Goal: Task Accomplishment & Management: Manage account settings

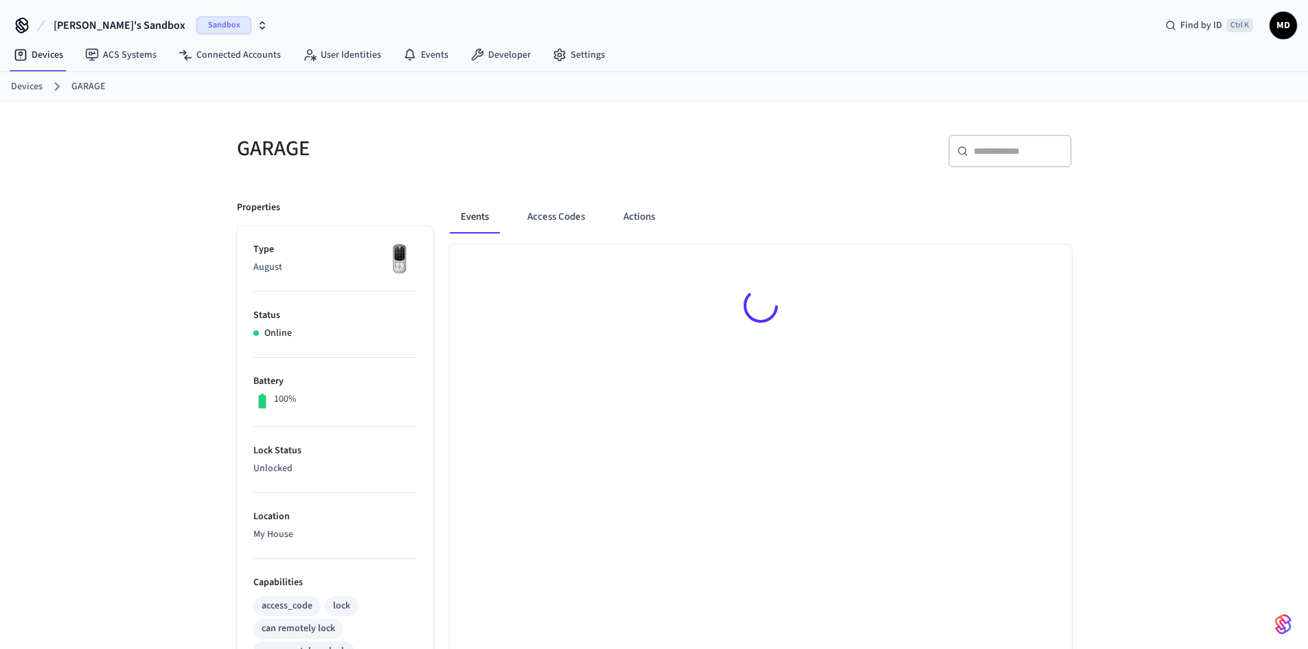
scroll to position [423, 0]
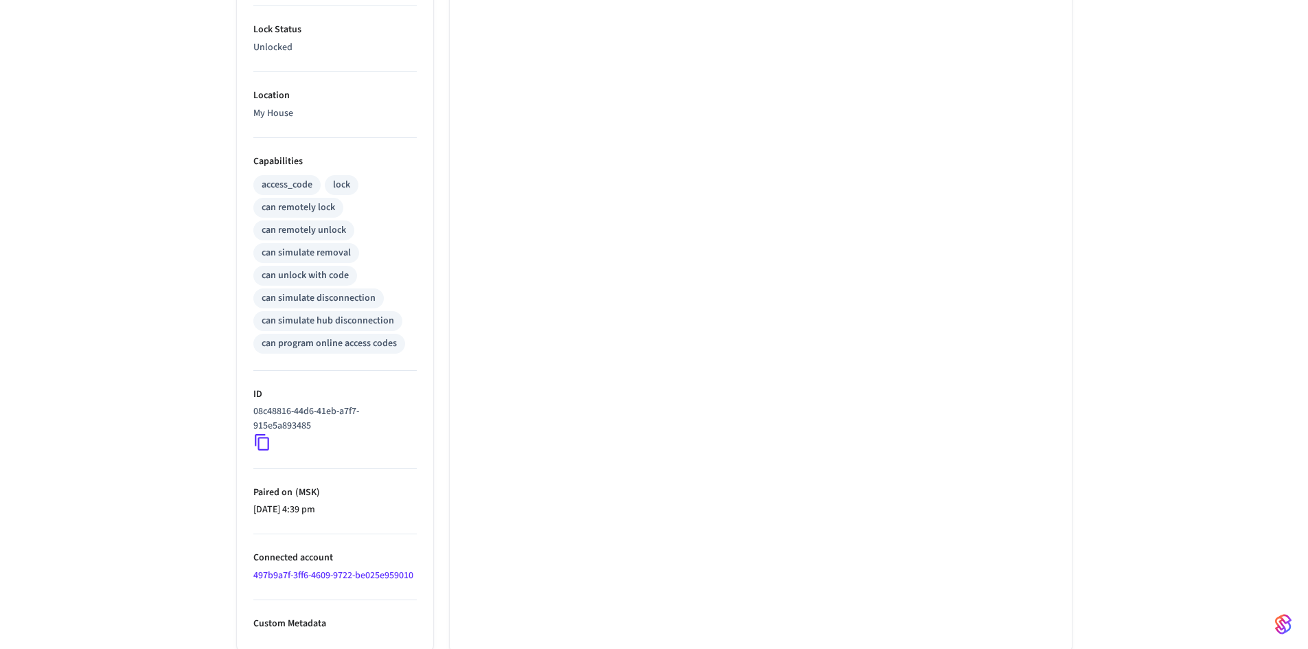
scroll to position [423, 0]
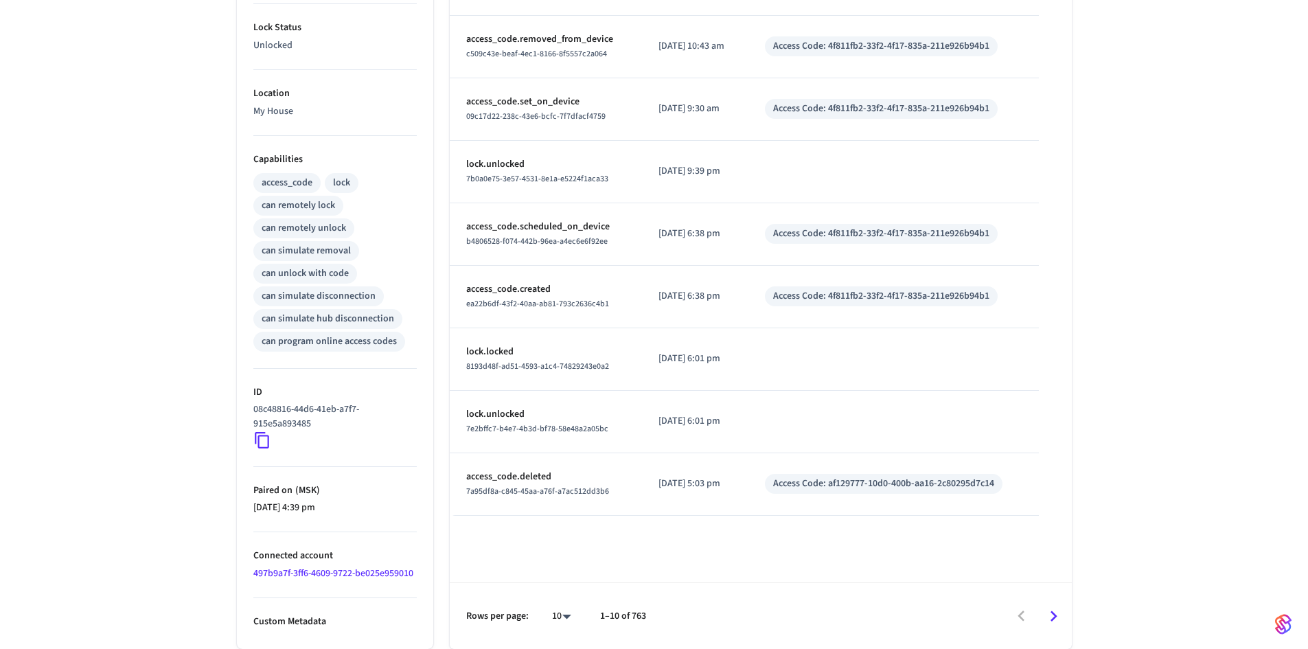
click at [262, 438] on icon at bounding box center [262, 440] width 18 height 18
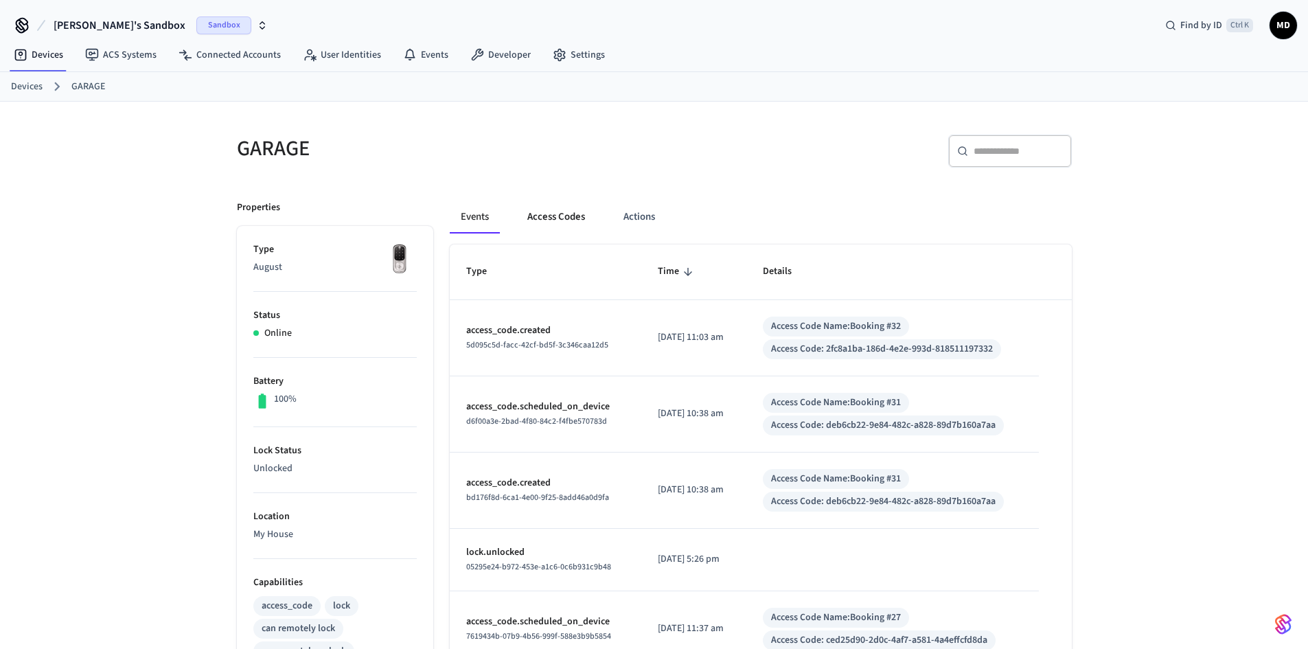
click at [542, 216] on button "Access Codes" at bounding box center [556, 216] width 80 height 33
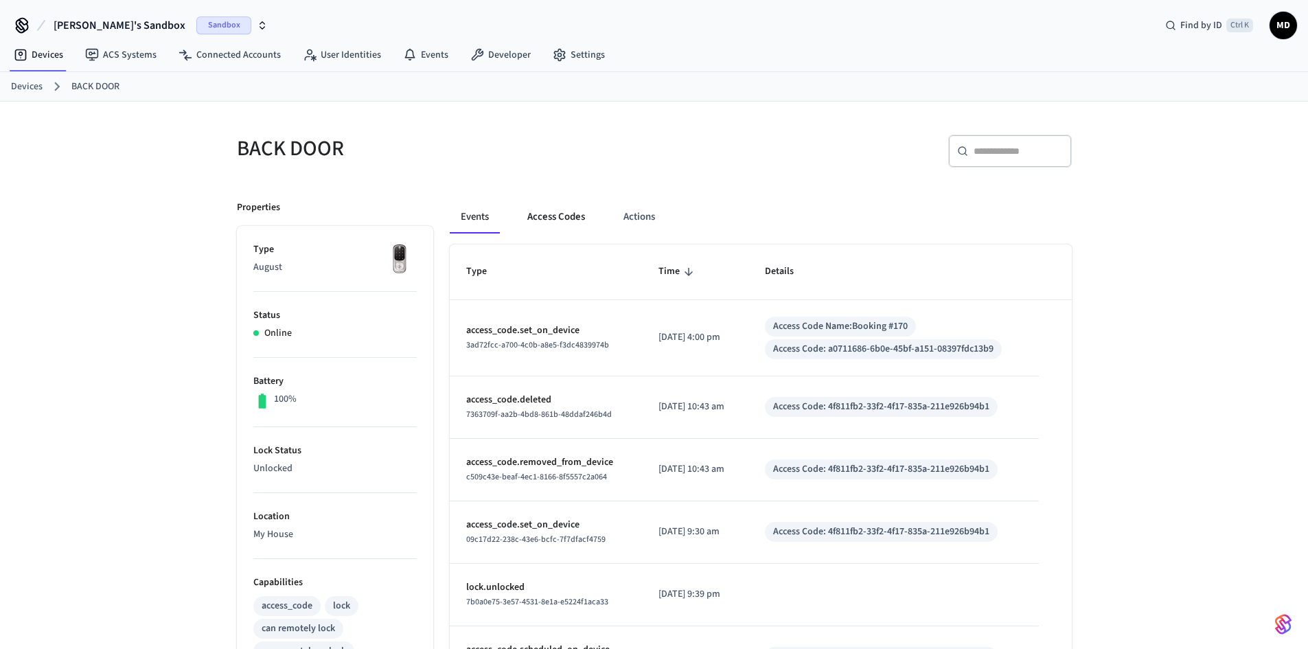
click at [571, 222] on button "Access Codes" at bounding box center [556, 216] width 80 height 33
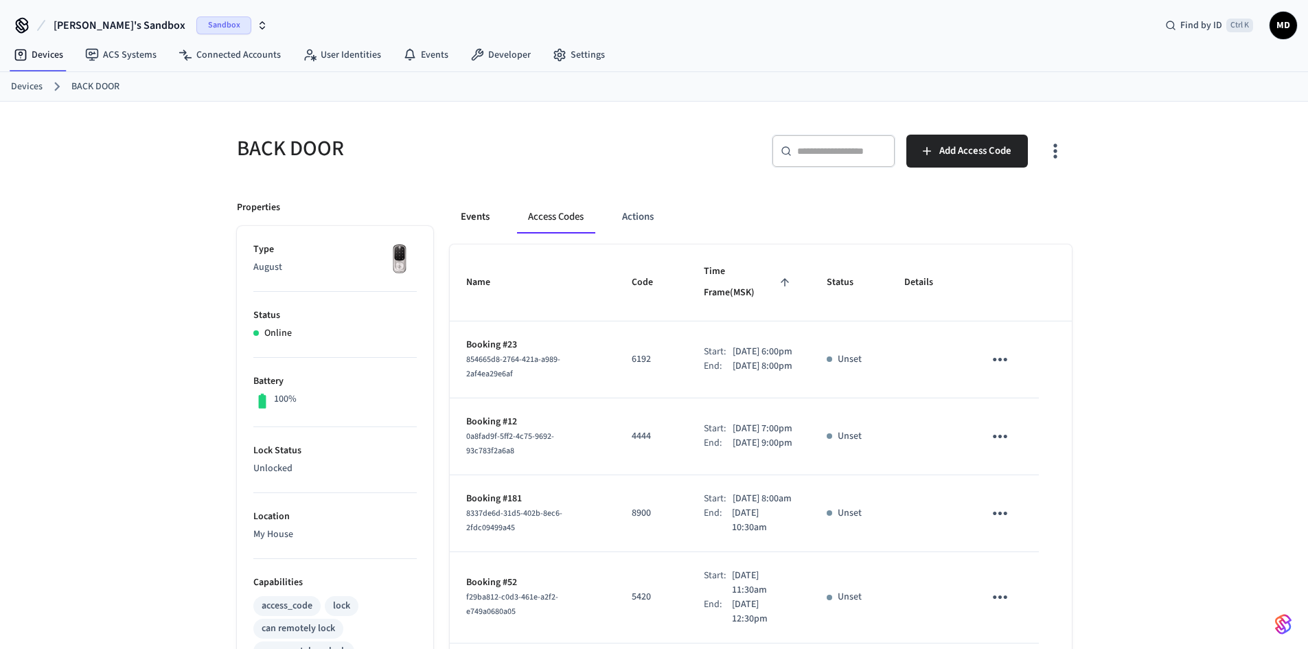
click at [491, 216] on button "Events" at bounding box center [475, 216] width 51 height 33
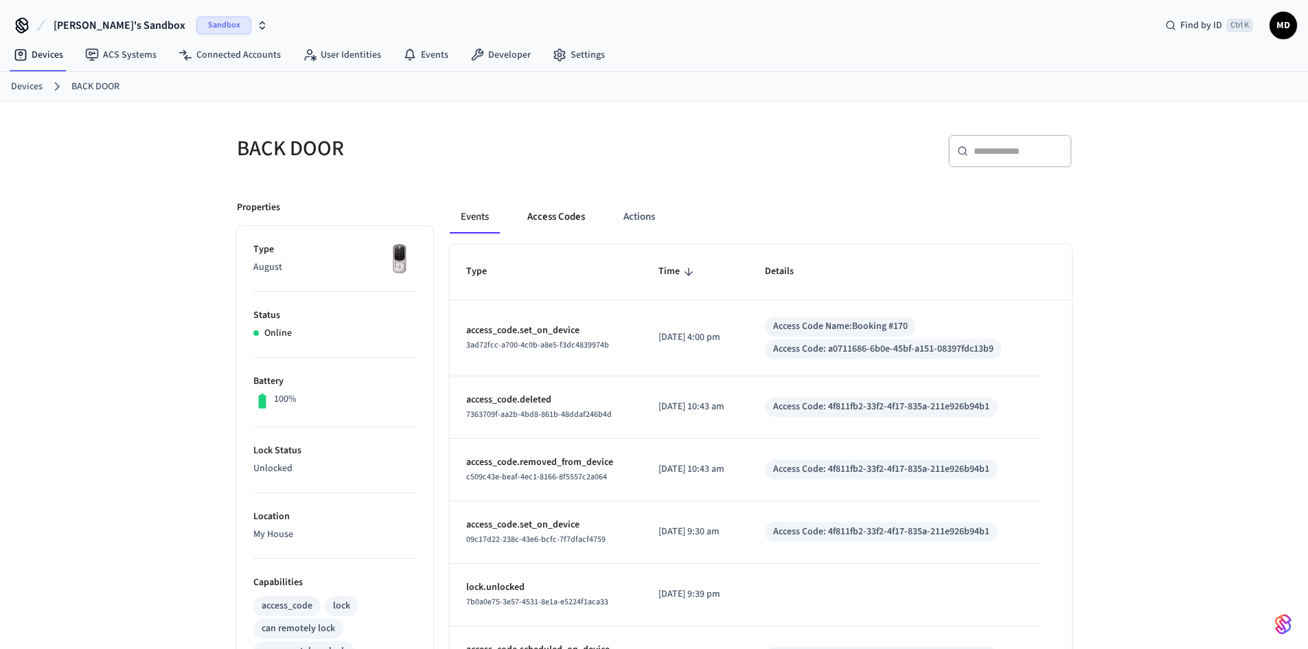
click at [553, 215] on button "Access Codes" at bounding box center [556, 216] width 80 height 33
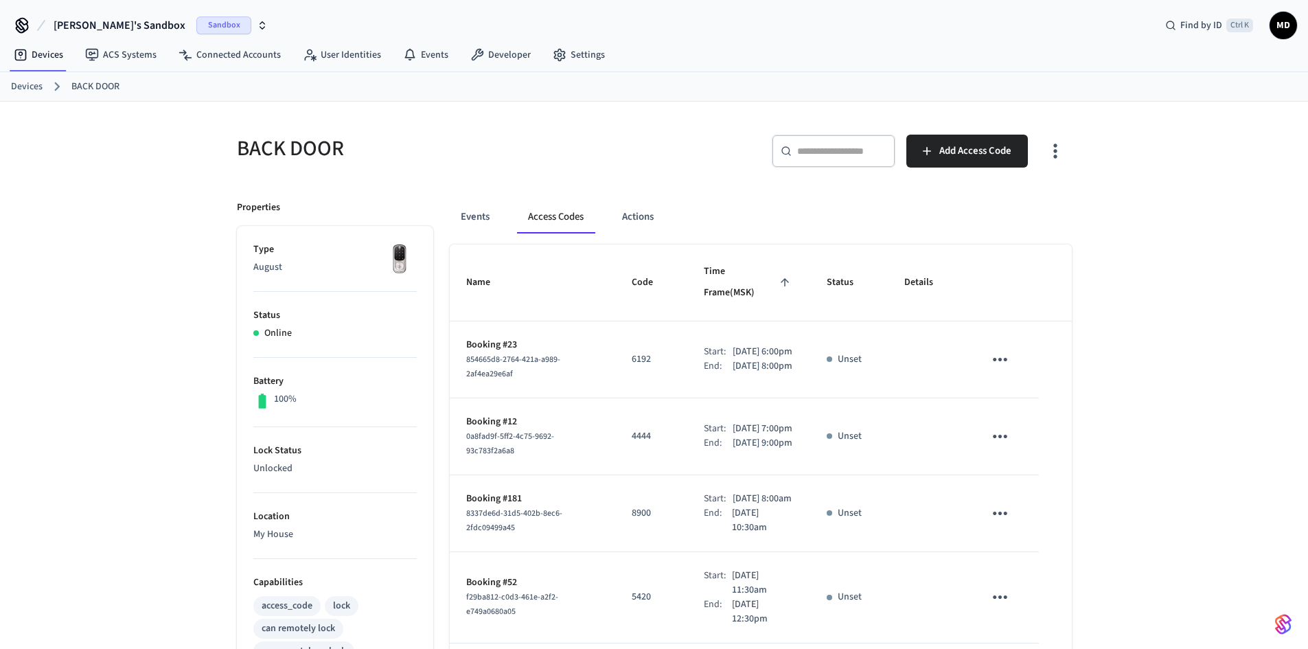
click at [508, 226] on div "Events Access Codes Actions" at bounding box center [761, 216] width 622 height 33
click at [487, 209] on button "Events" at bounding box center [475, 216] width 51 height 33
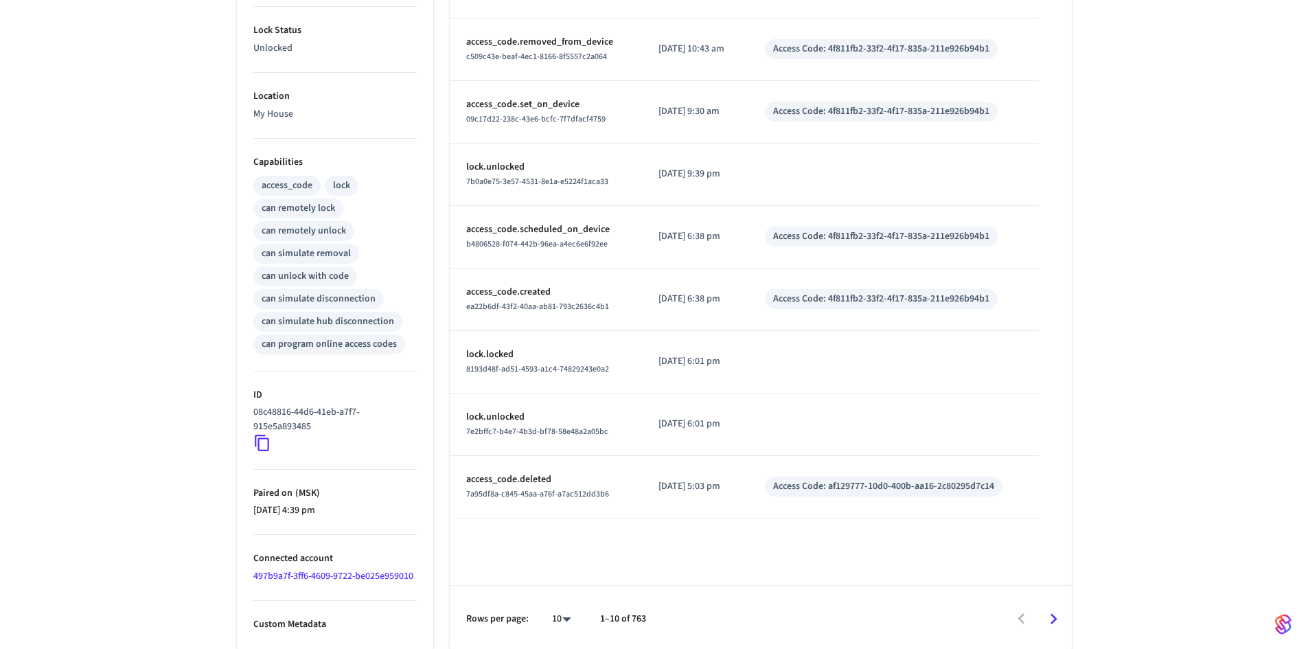
scroll to position [423, 0]
click at [351, 575] on link "497b9a7f-3ff6-4609-9722-be025e959010" at bounding box center [333, 573] width 160 height 14
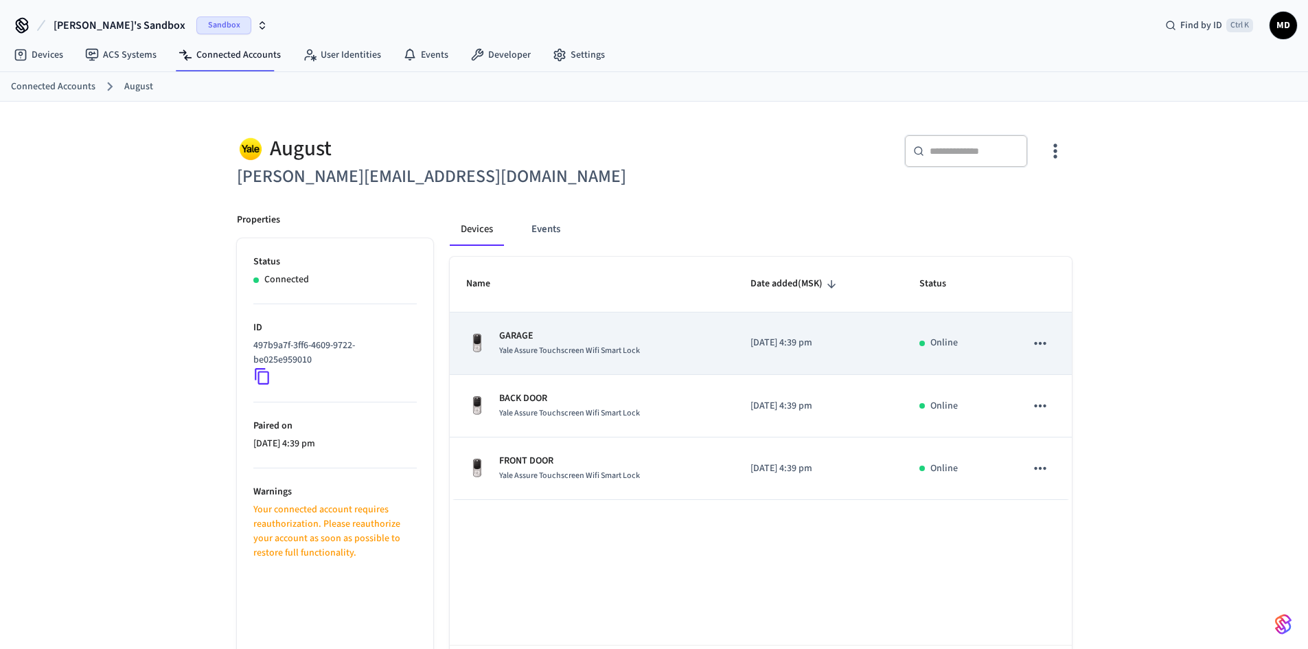
click at [1046, 340] on icon "sticky table" at bounding box center [1040, 343] width 18 height 18
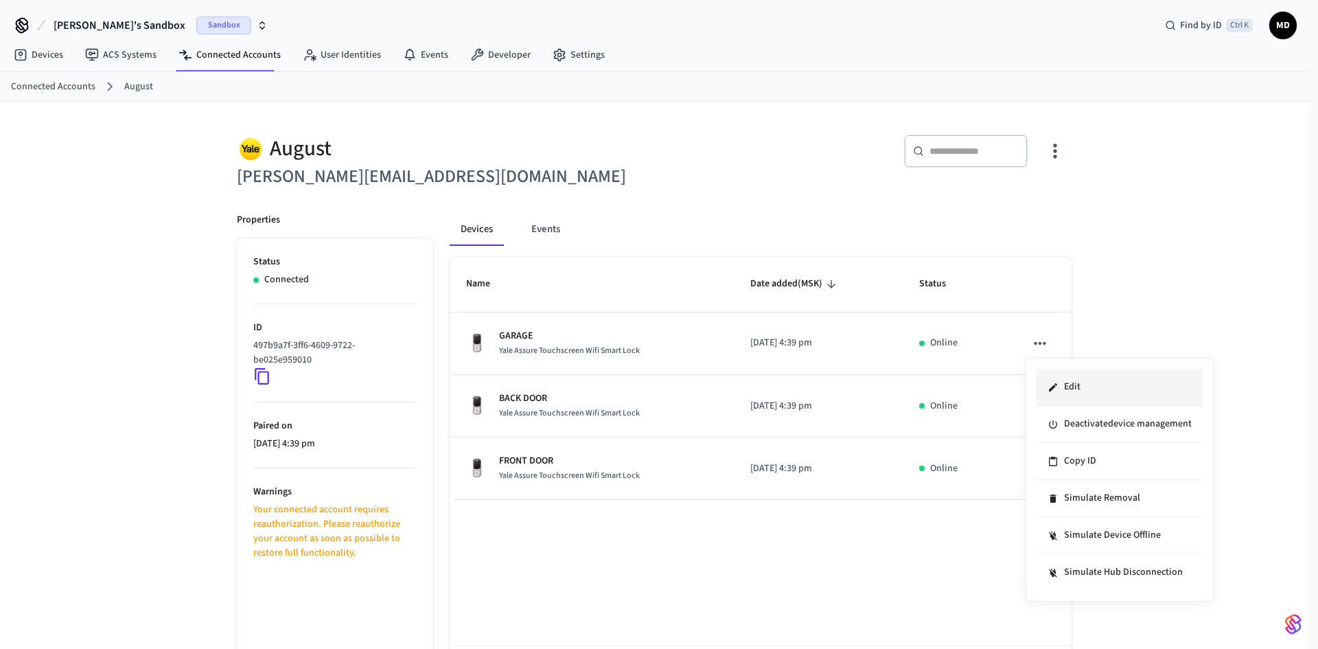
click at [1056, 386] on icon at bounding box center [1053, 387] width 11 height 11
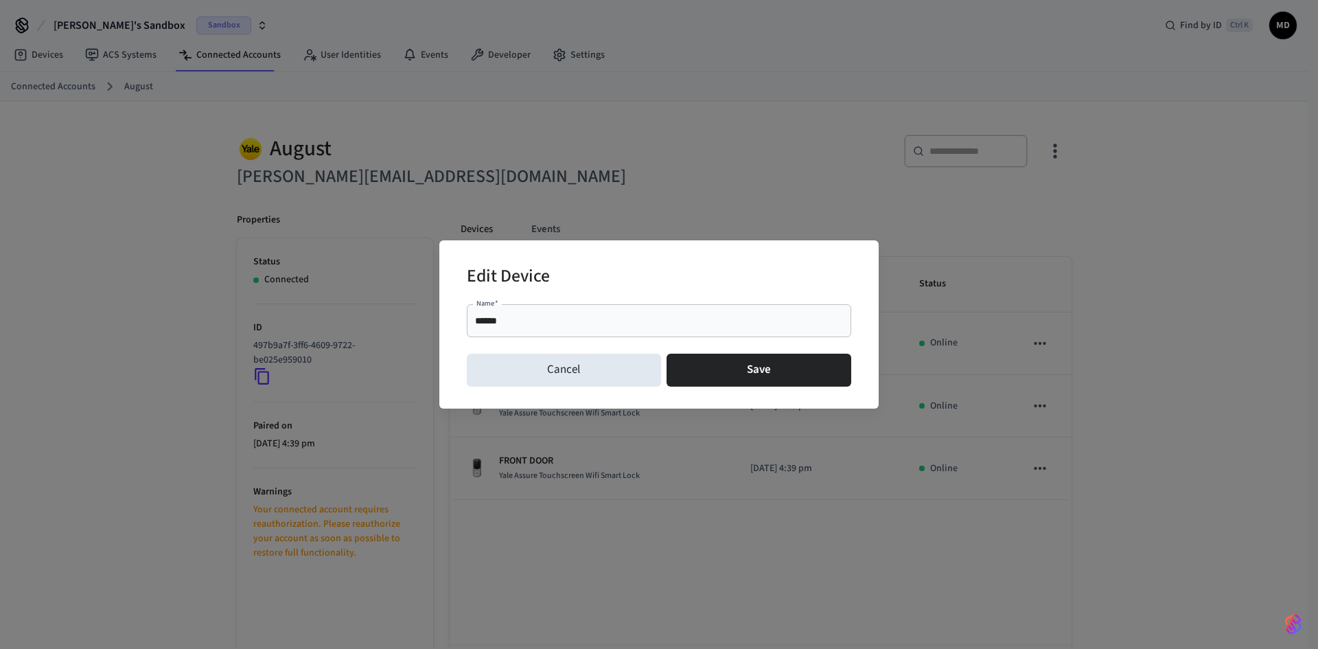
click at [1264, 266] on div "Edit Device Name   * ****** Name   * Cancel Save" at bounding box center [659, 324] width 1318 height 649
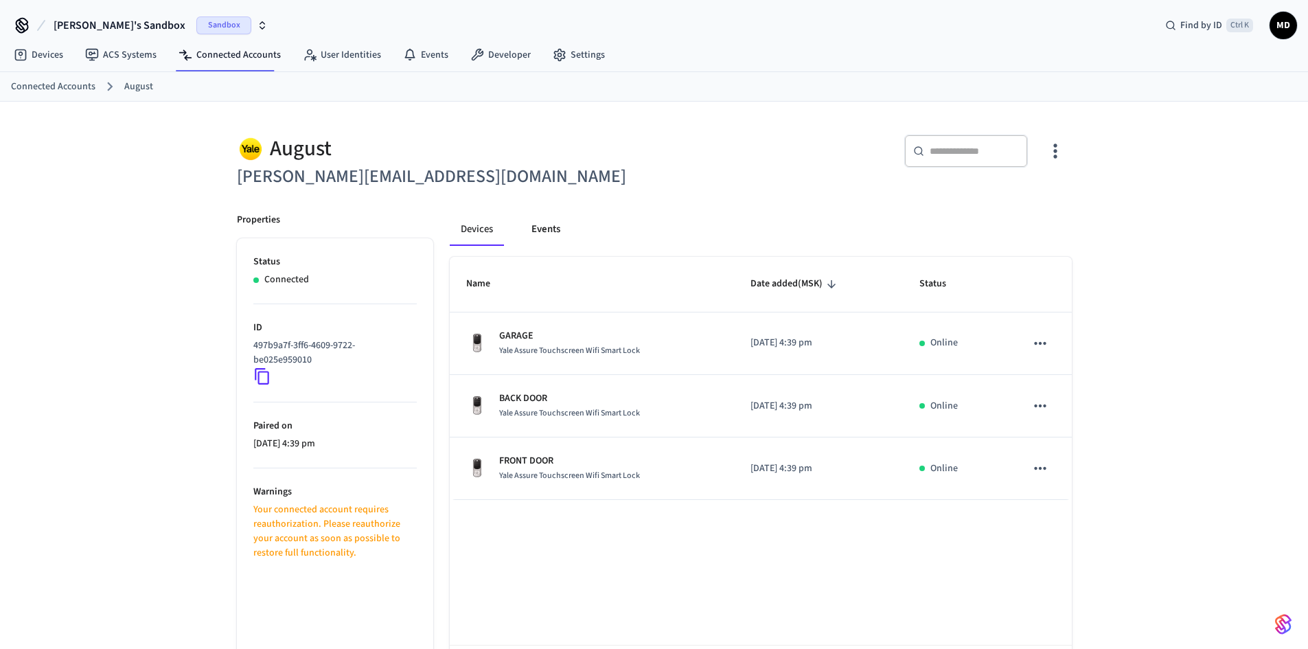
click at [542, 229] on button "Events" at bounding box center [545, 229] width 51 height 33
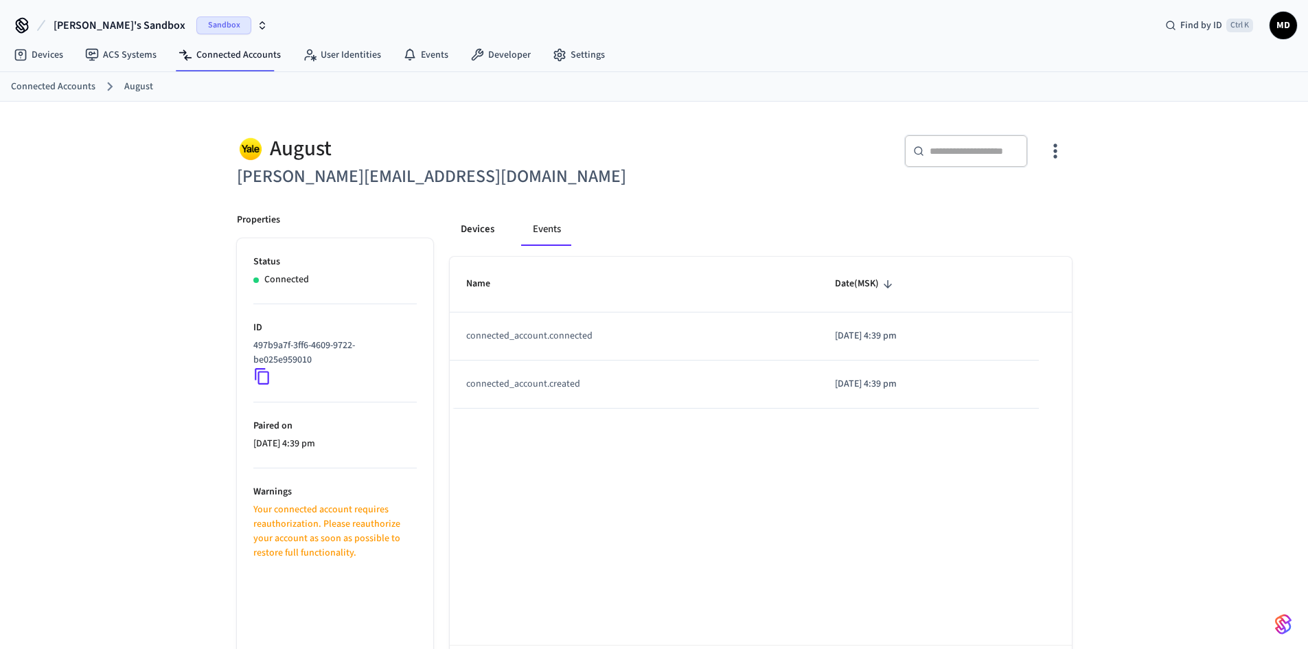
click at [474, 227] on button "Devices" at bounding box center [478, 229] width 56 height 33
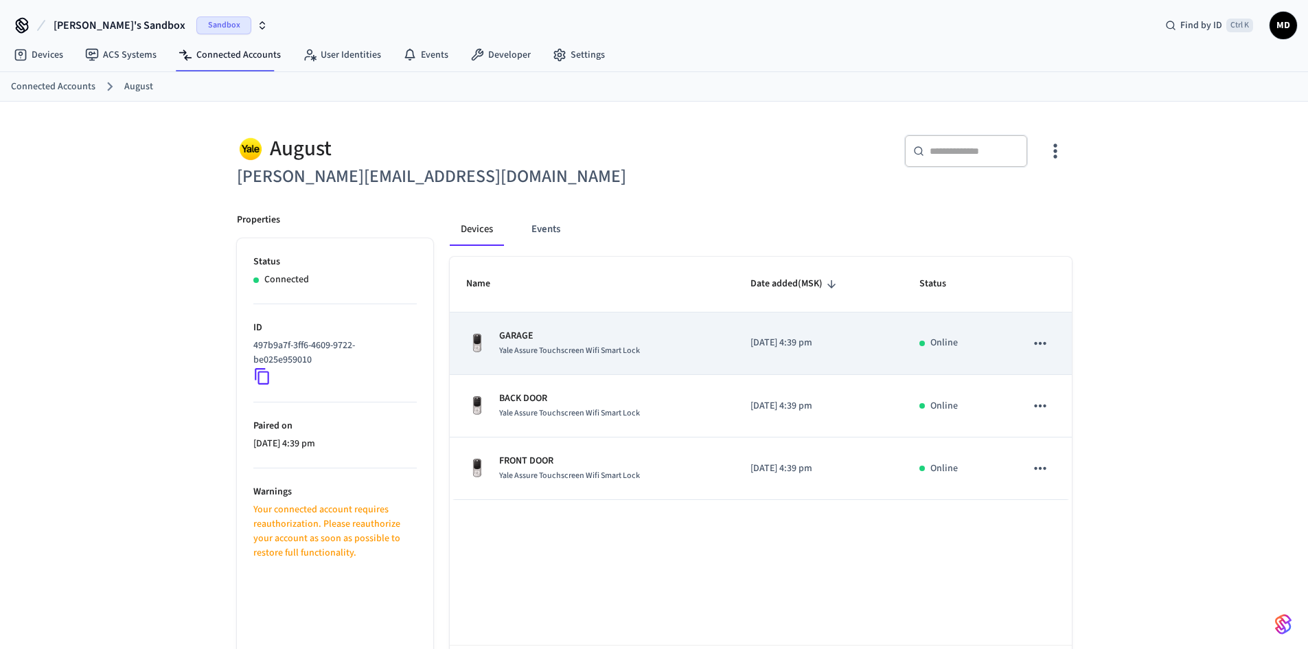
click at [1045, 335] on icon "sticky table" at bounding box center [1040, 343] width 18 height 18
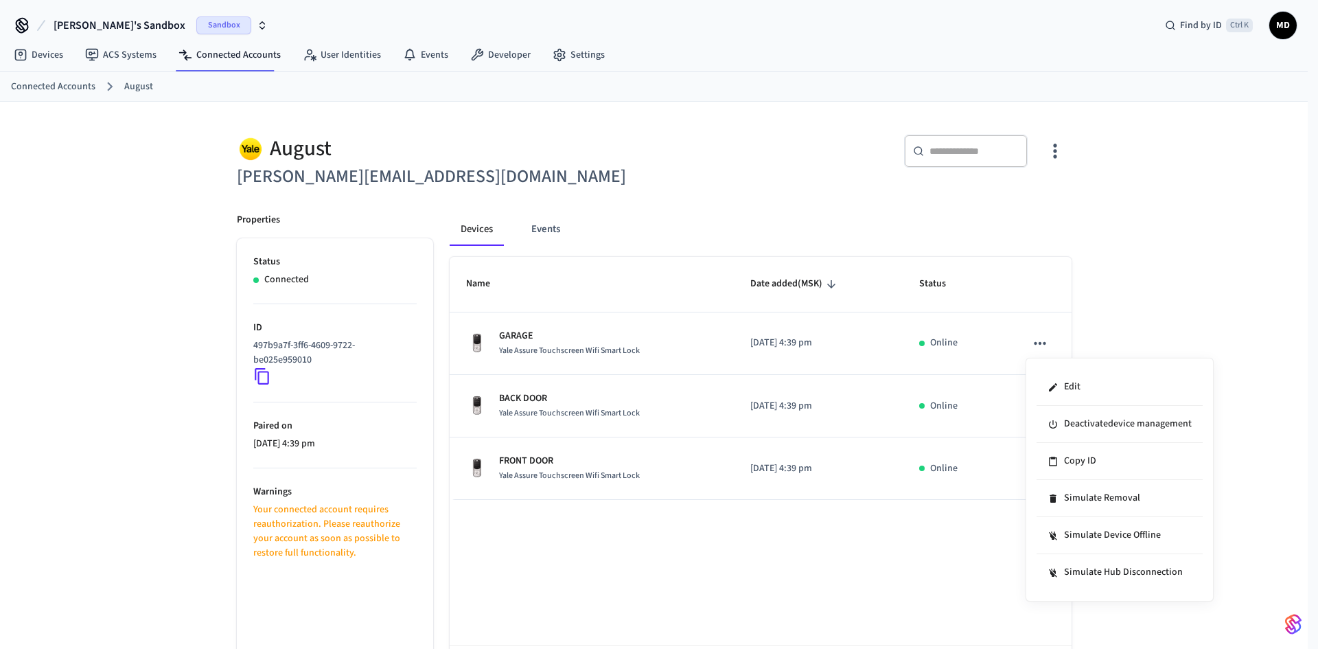
click at [1142, 252] on div at bounding box center [659, 324] width 1318 height 649
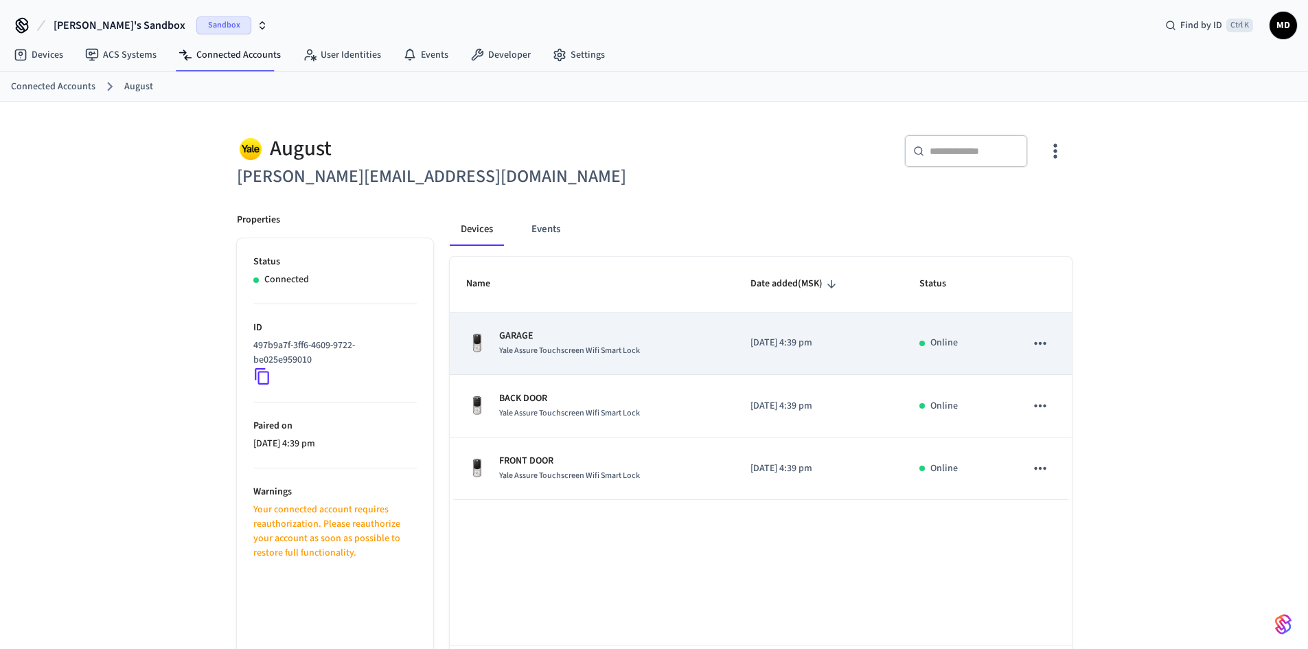
click at [900, 336] on td "[DATE] 4:39 pm" at bounding box center [818, 343] width 169 height 62
